Goal: Use online tool/utility

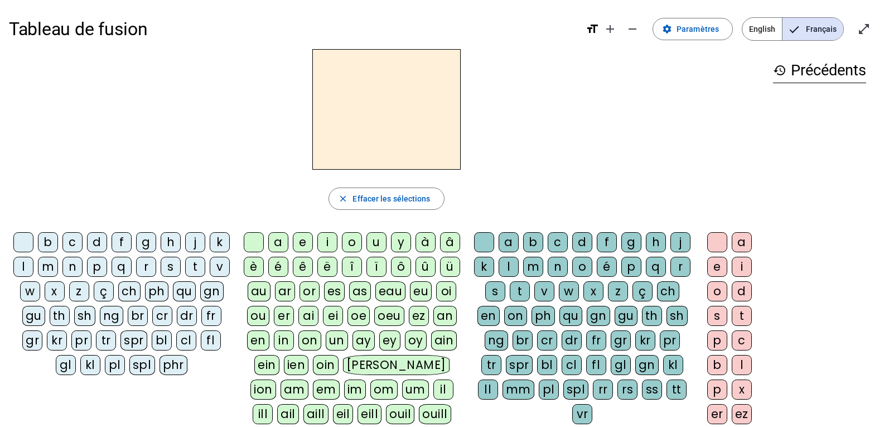
click at [56, 238] on div "b" at bounding box center [48, 242] width 20 height 20
click at [337, 320] on div "ei" at bounding box center [333, 316] width 20 height 20
click at [641, 241] on div "g" at bounding box center [631, 242] width 20 height 20
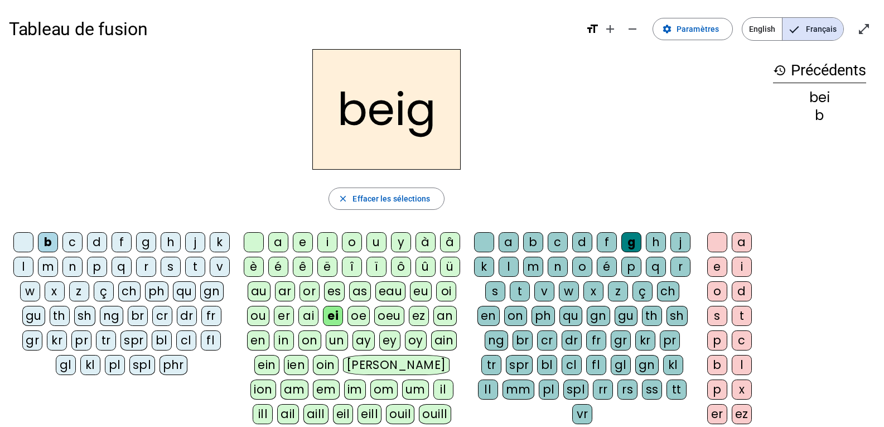
click at [717, 270] on div "e" at bounding box center [717, 267] width 20 height 20
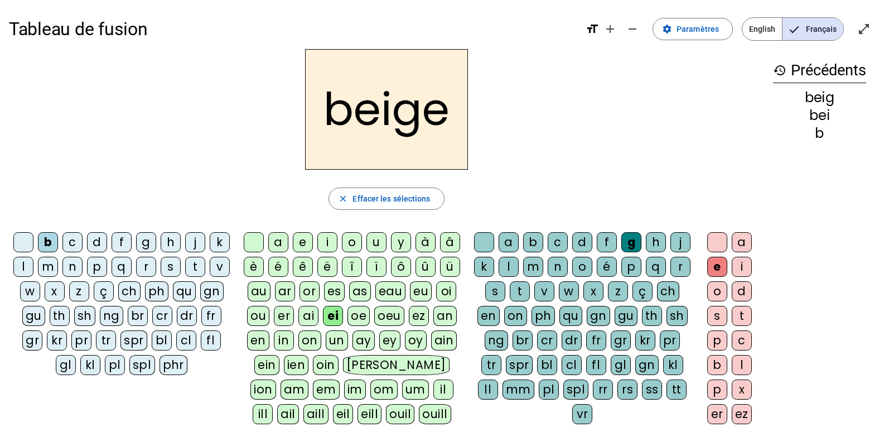
click at [83, 266] on div "n" at bounding box center [72, 267] width 20 height 20
click at [282, 238] on div "a" at bounding box center [278, 242] width 20 height 20
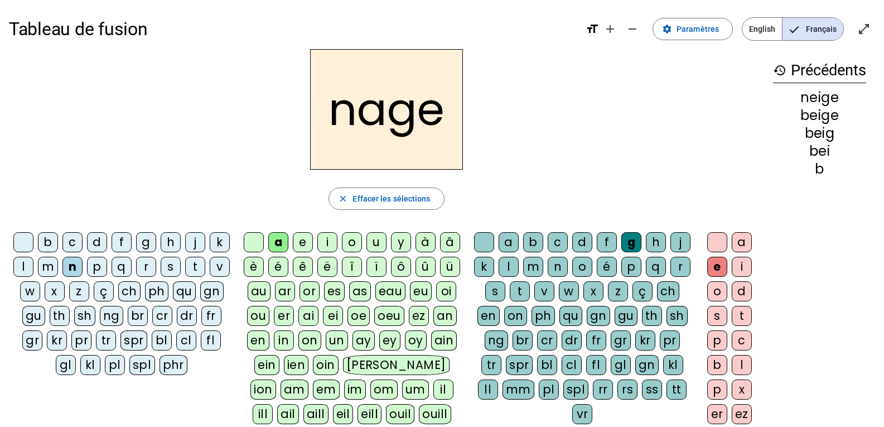
click at [181, 259] on div "s" at bounding box center [171, 267] width 20 height 20
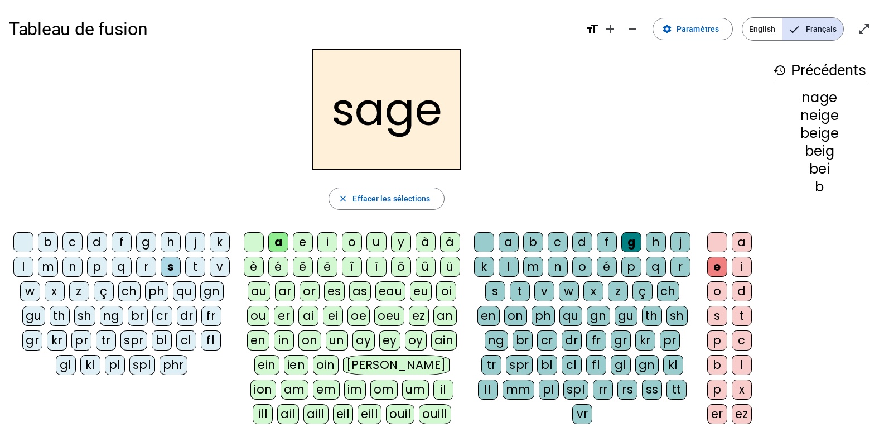
click at [107, 265] on div "p" at bounding box center [97, 267] width 20 height 20
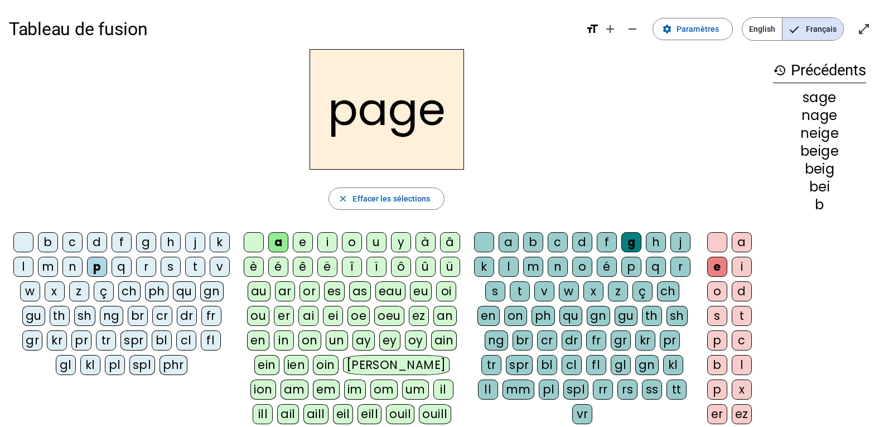
click at [519, 268] on div "l" at bounding box center [509, 267] width 20 height 20
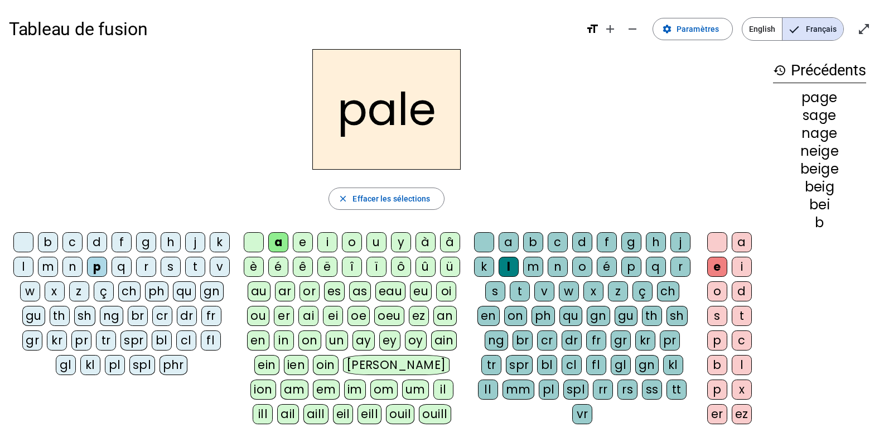
click at [181, 267] on div "s" at bounding box center [171, 267] width 20 height 20
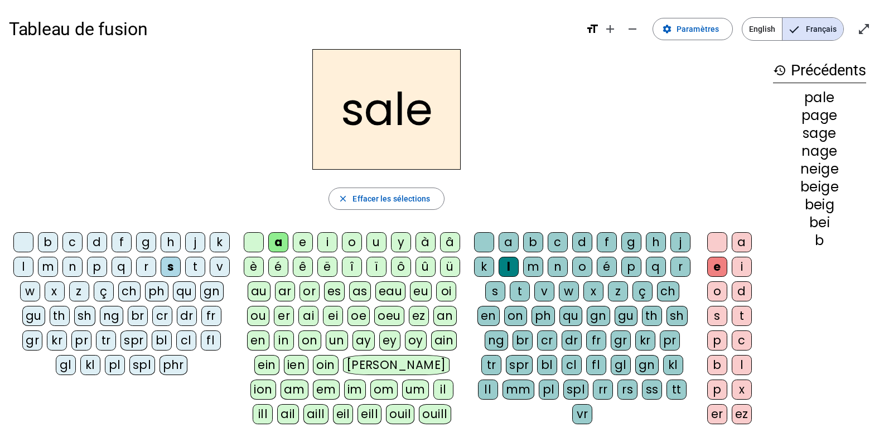
click at [83, 246] on div "c" at bounding box center [72, 242] width 20 height 20
click at [641, 265] on div "p" at bounding box center [631, 267] width 20 height 20
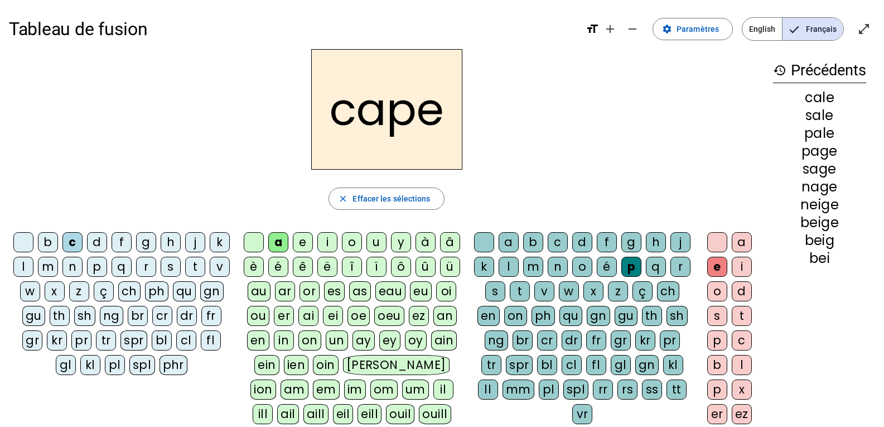
click at [568, 271] on div "n" at bounding box center [558, 267] width 20 height 20
click at [554, 289] on div "v" at bounding box center [544, 291] width 20 height 20
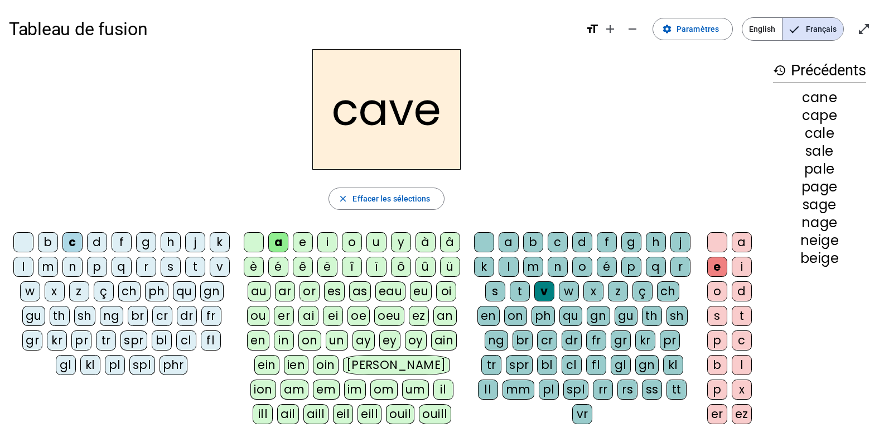
click at [210, 257] on letter-bubble "k" at bounding box center [222, 244] width 25 height 25
click at [33, 266] on div "l" at bounding box center [23, 267] width 20 height 20
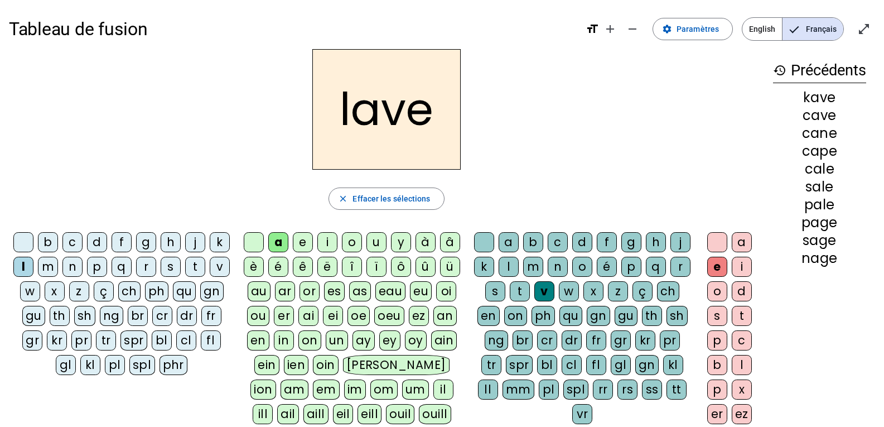
click at [156, 273] on div "r" at bounding box center [146, 267] width 20 height 20
click at [58, 248] on div "b" at bounding box center [48, 242] width 20 height 20
